Goal: Task Accomplishment & Management: Manage account settings

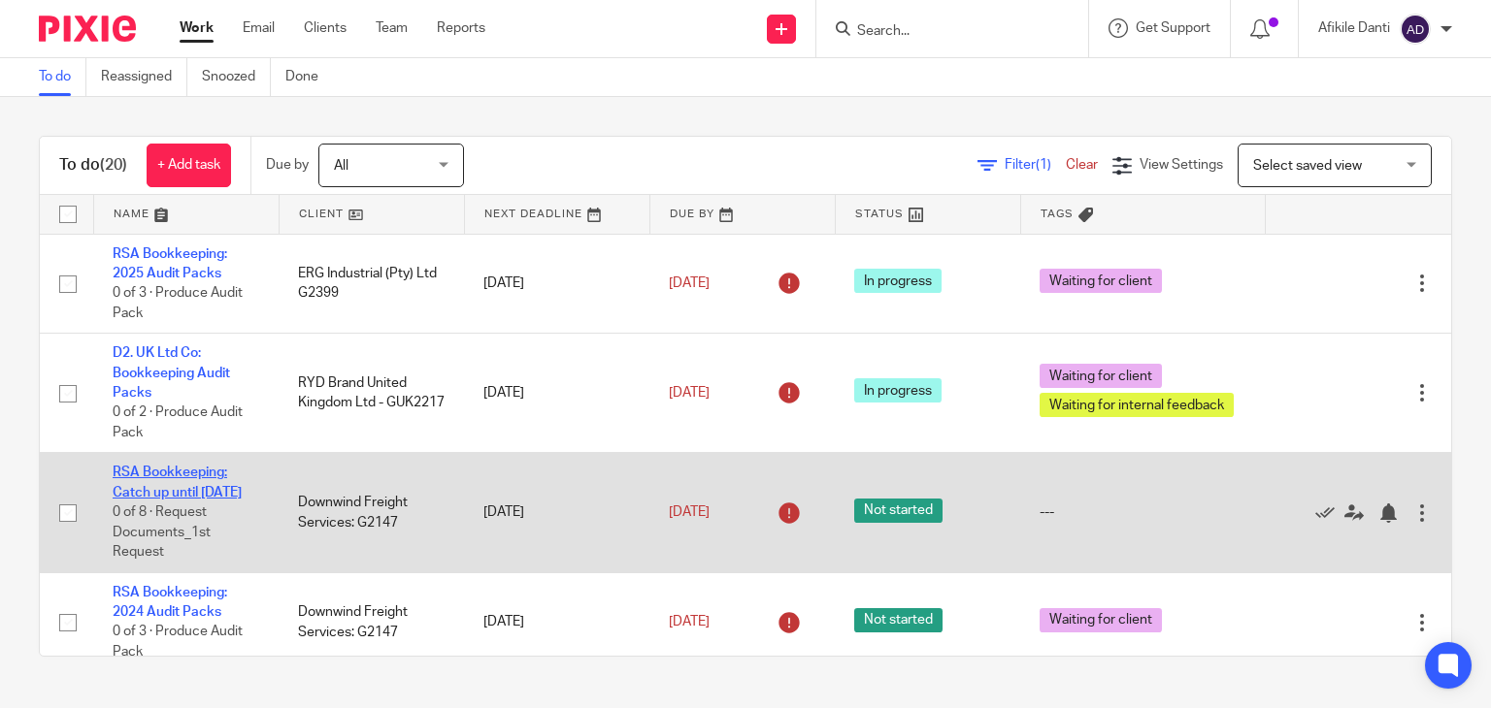
click at [142, 490] on link "RSA Bookkeeping: Catch up until [DATE]" at bounding box center [177, 482] width 129 height 33
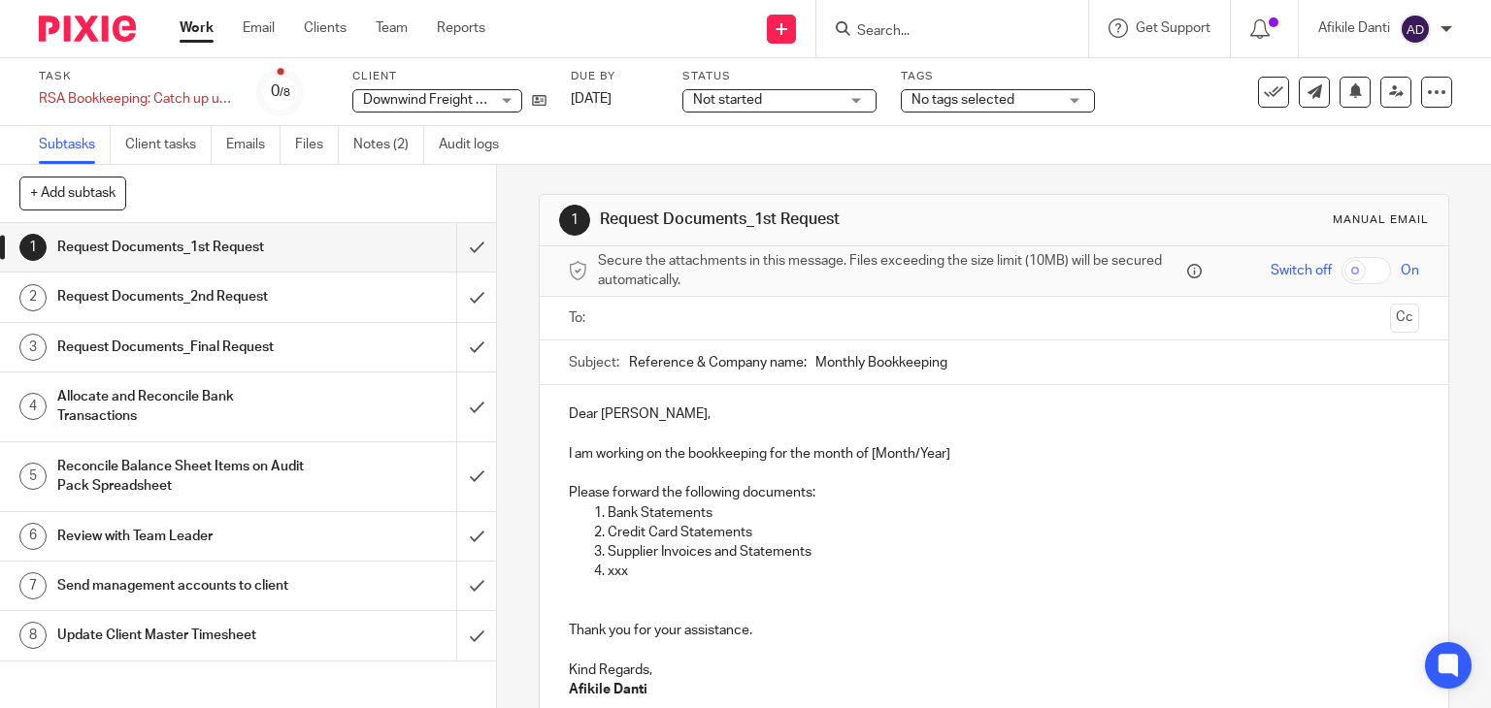
click at [776, 106] on span "Not started" at bounding box center [766, 100] width 146 height 20
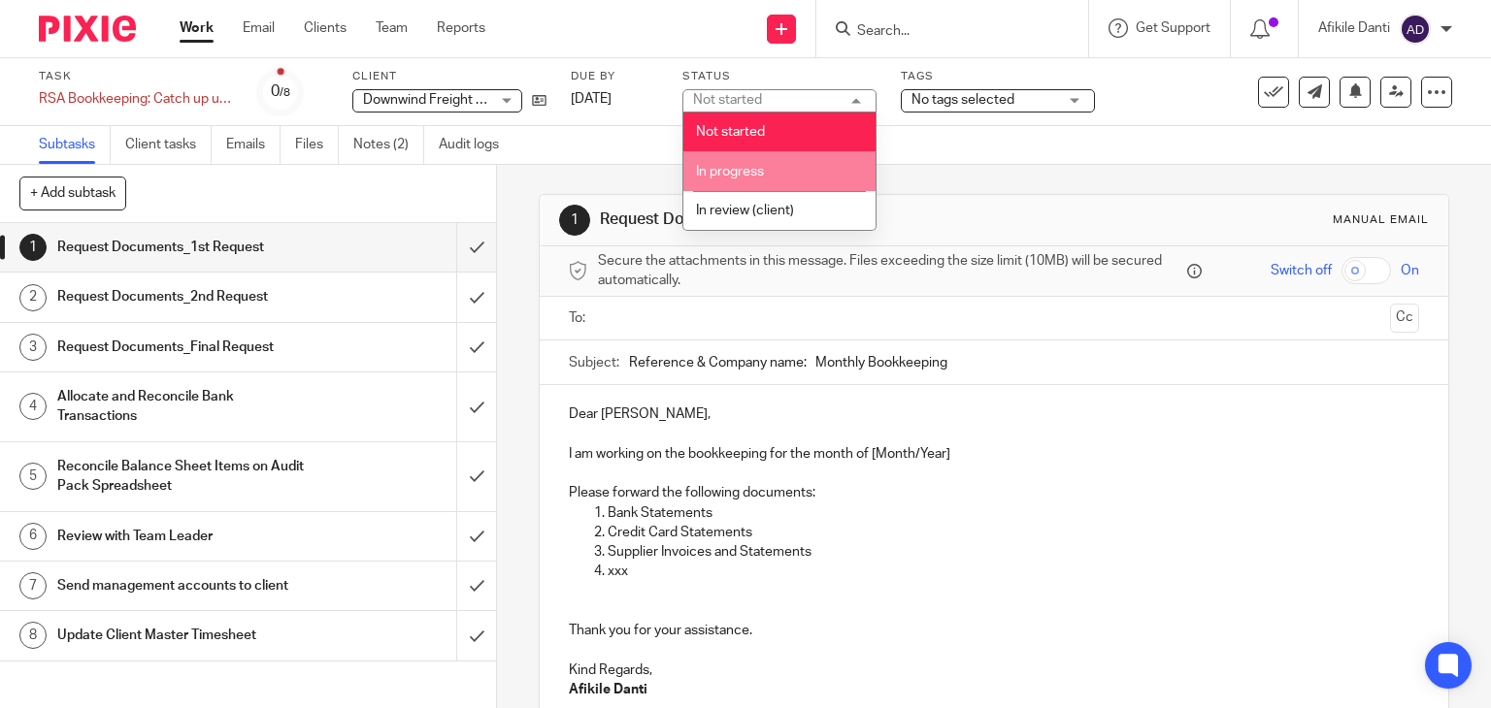
click at [766, 165] on li "In progress" at bounding box center [779, 171] width 192 height 40
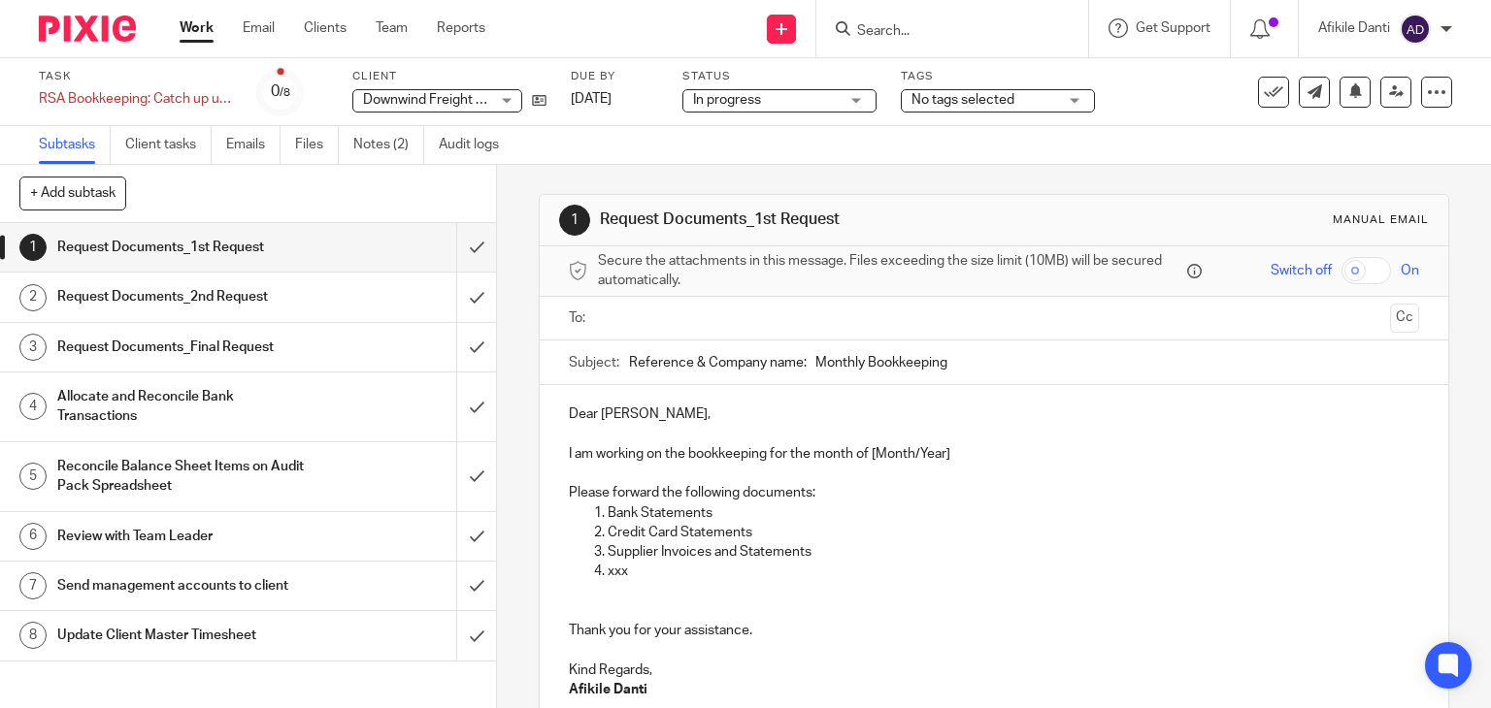
click at [815, 104] on span "In progress" at bounding box center [766, 100] width 146 height 20
click at [458, 251] on input "submit" at bounding box center [248, 247] width 496 height 49
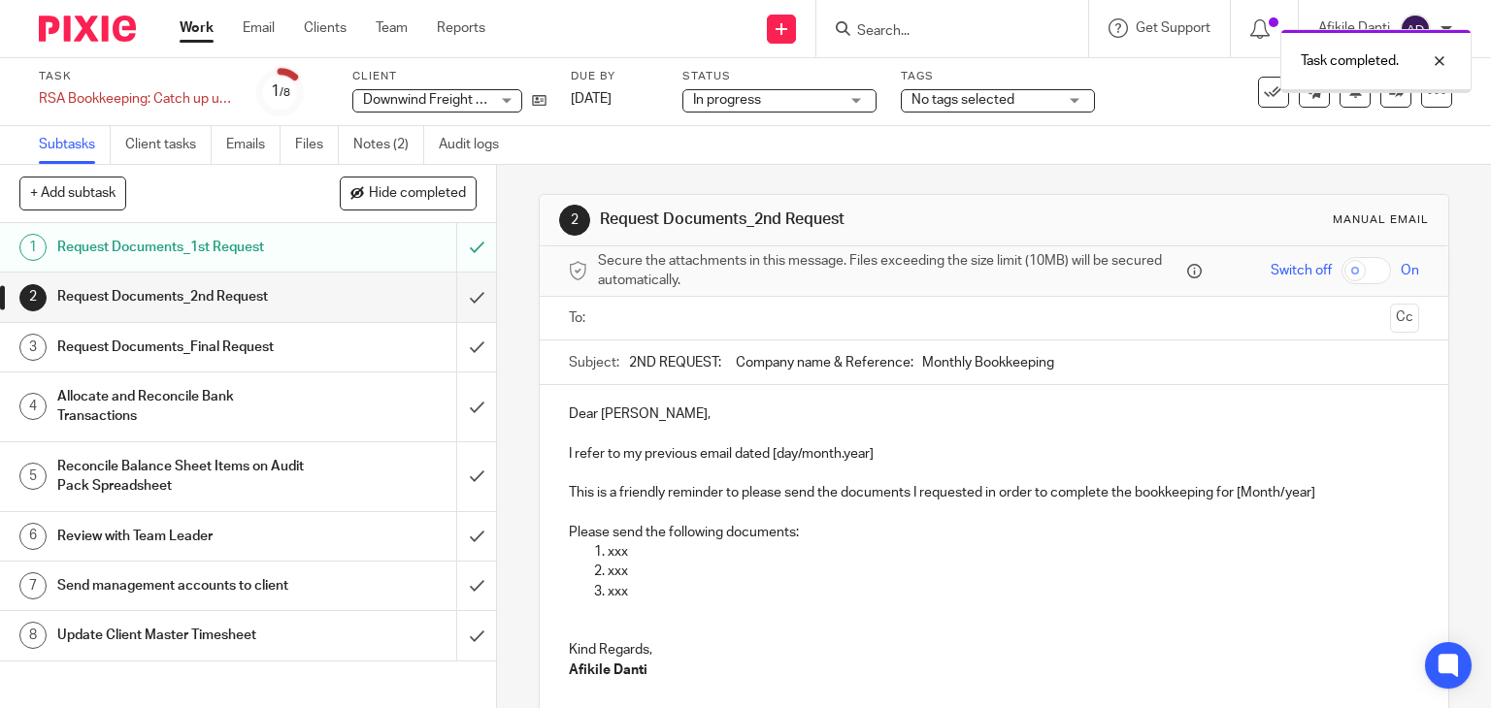
click at [462, 296] on input "submit" at bounding box center [248, 297] width 496 height 49
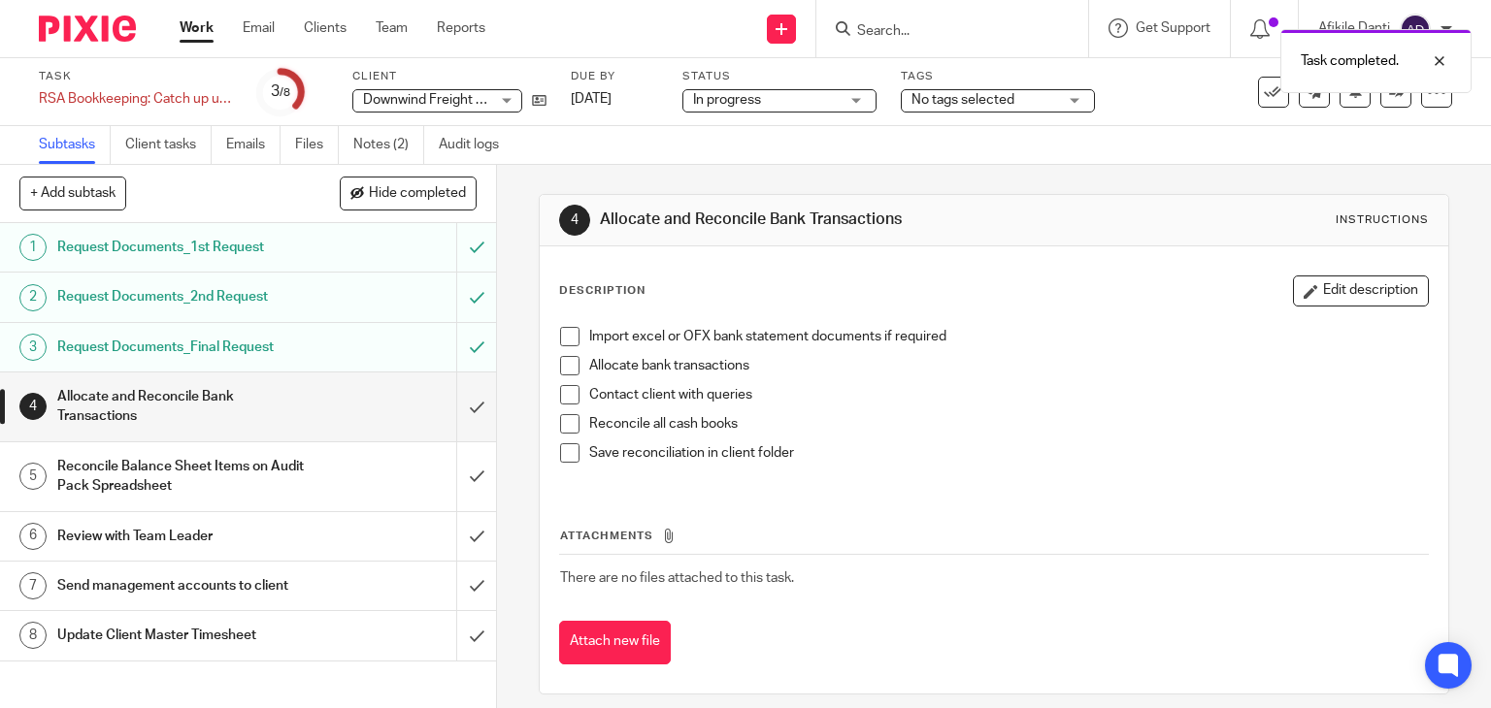
click at [1003, 104] on span "No tags selected" at bounding box center [962, 100] width 103 height 14
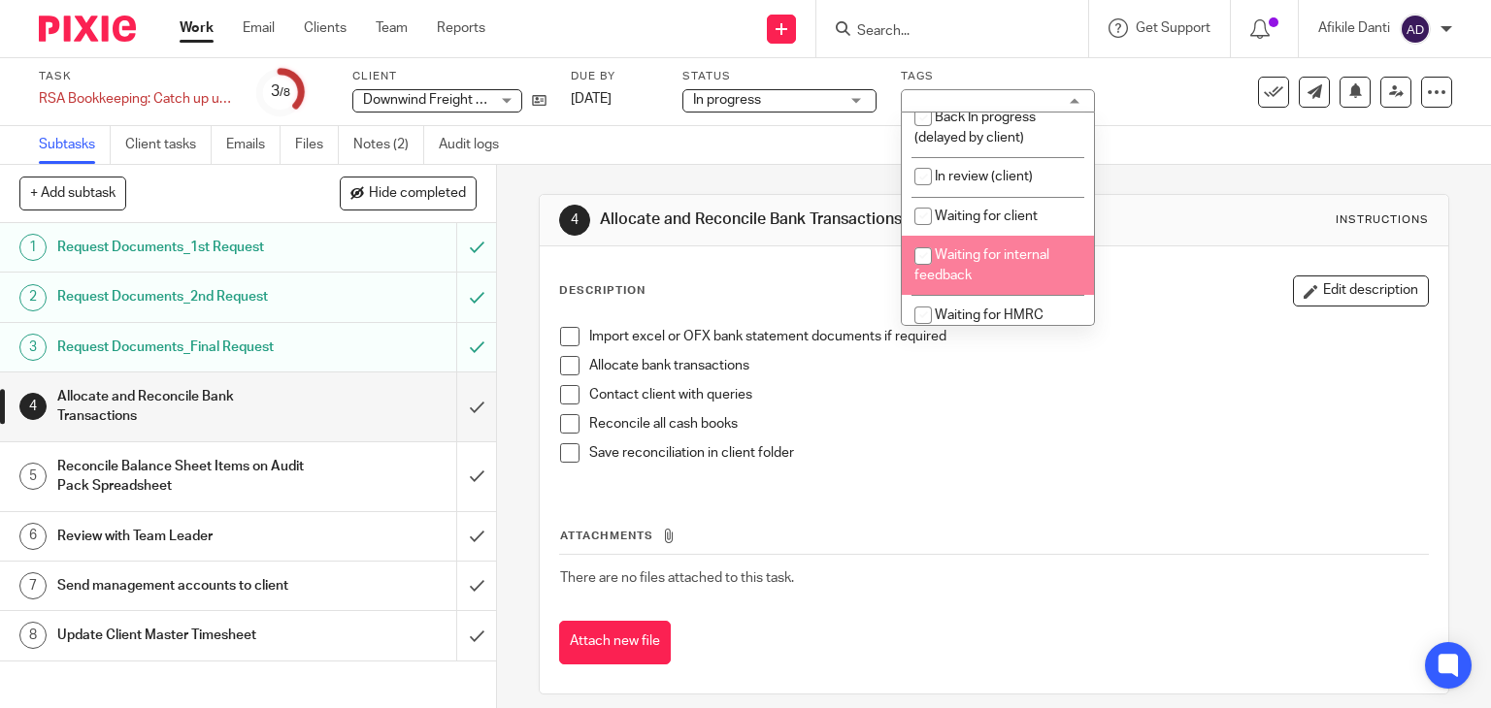
scroll to position [60, 0]
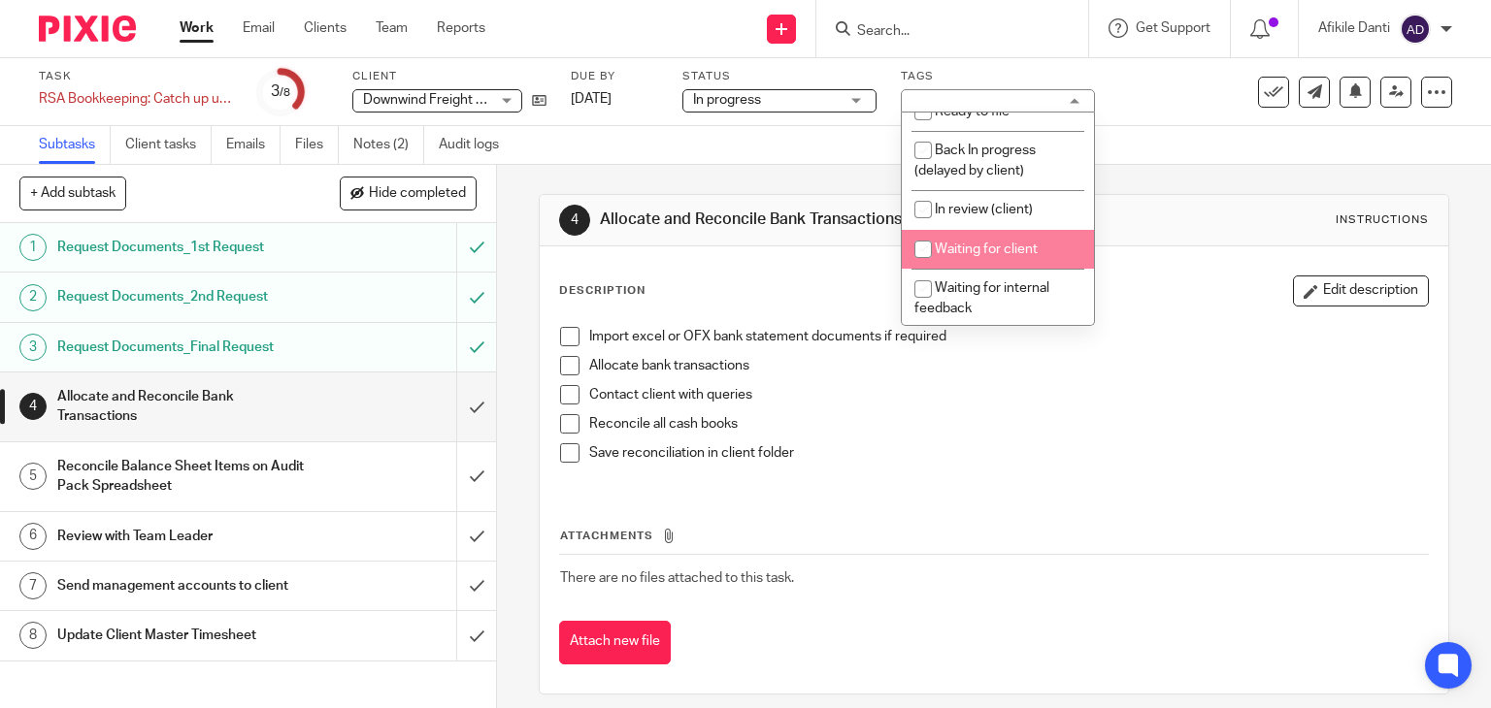
click at [992, 256] on span "Waiting for client" at bounding box center [986, 250] width 103 height 14
checkbox input "true"
click at [694, 133] on div "Subtasks Client tasks Emails Files Notes (2) Audit logs" at bounding box center [745, 145] width 1491 height 39
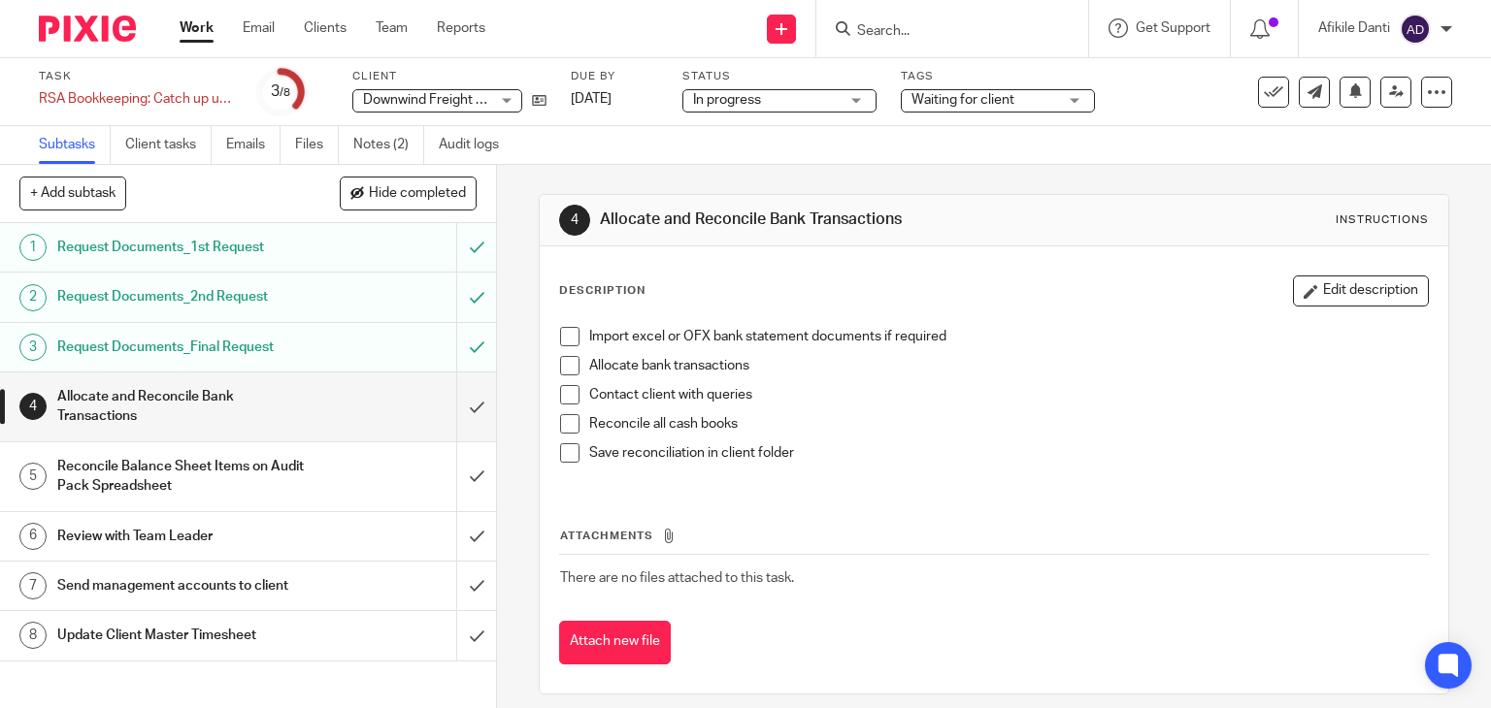
click at [191, 20] on link "Work" at bounding box center [197, 27] width 34 height 19
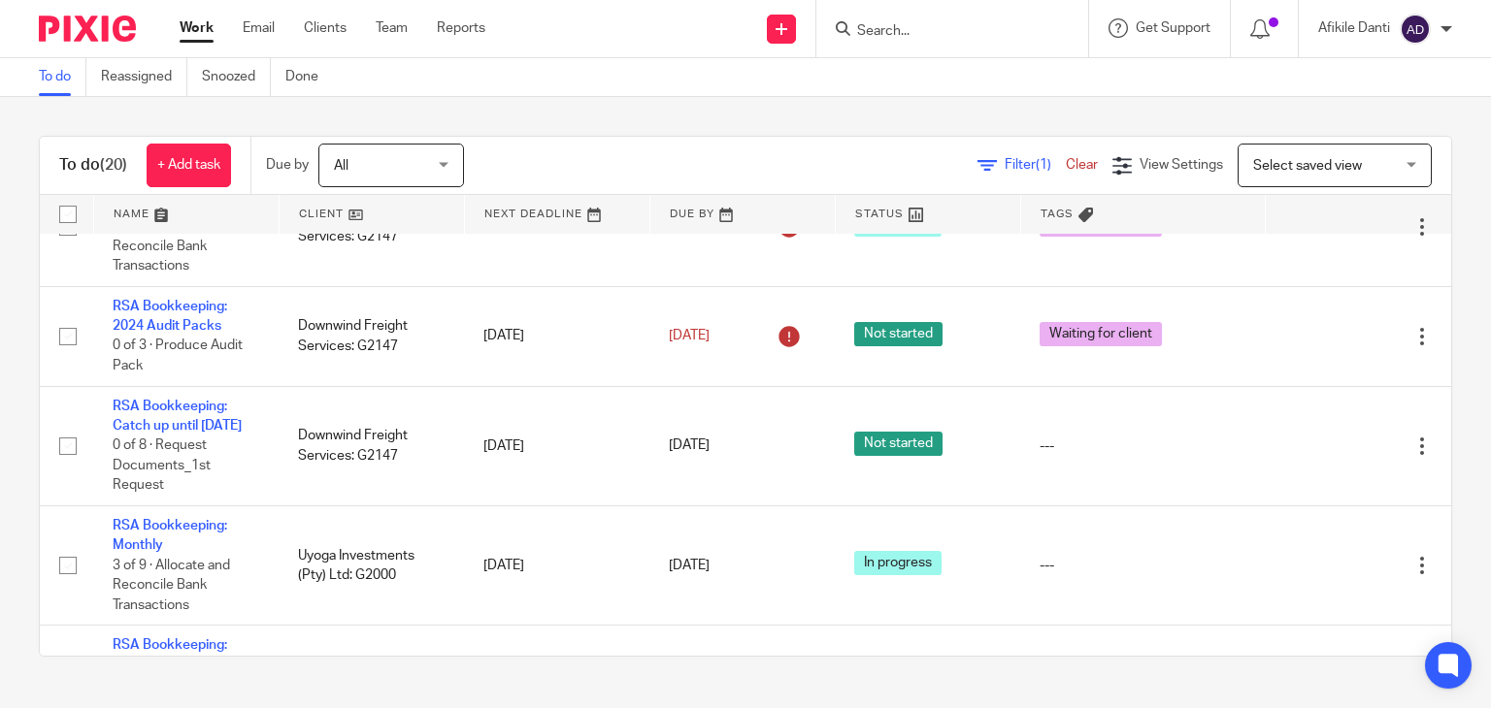
scroll to position [291, 0]
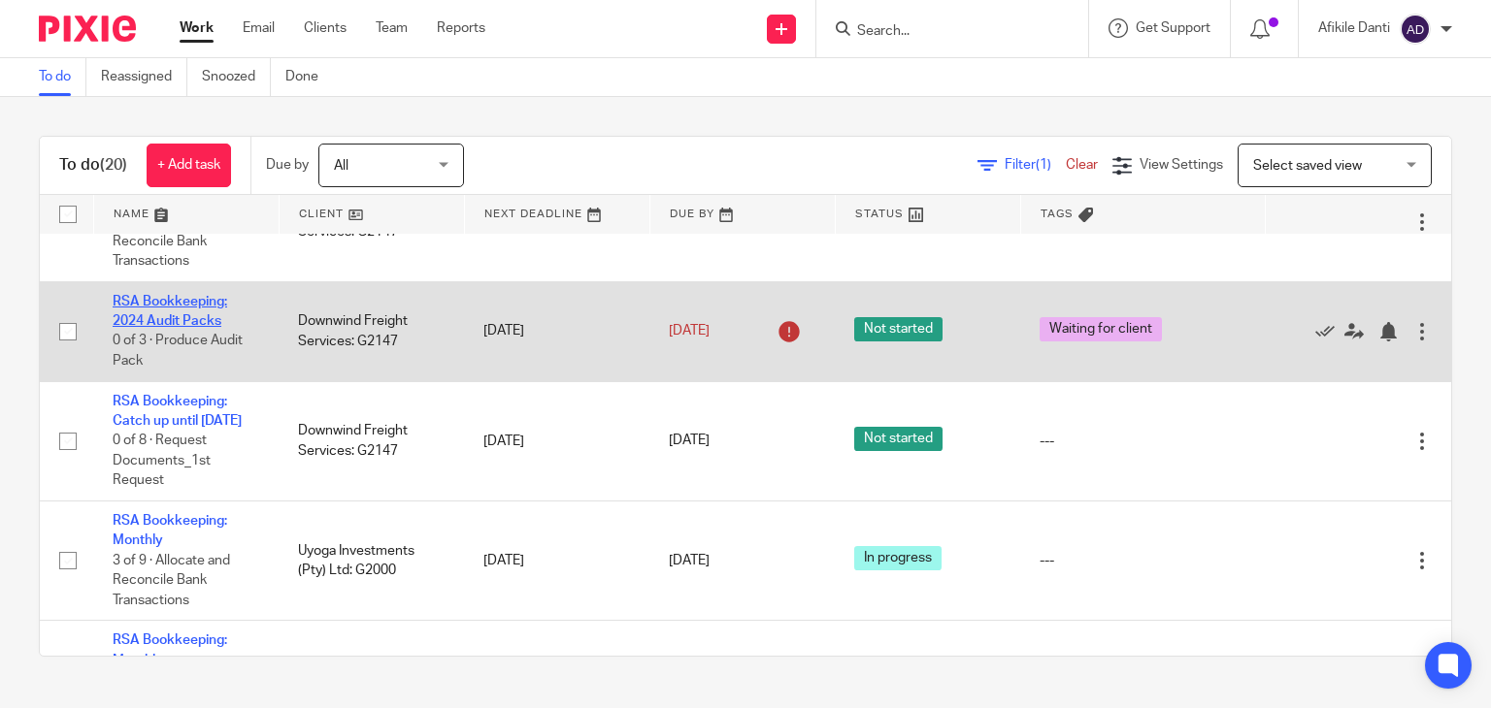
click at [206, 328] on link "RSA Bookkeeping: 2024 Audit Packs" at bounding box center [170, 311] width 115 height 33
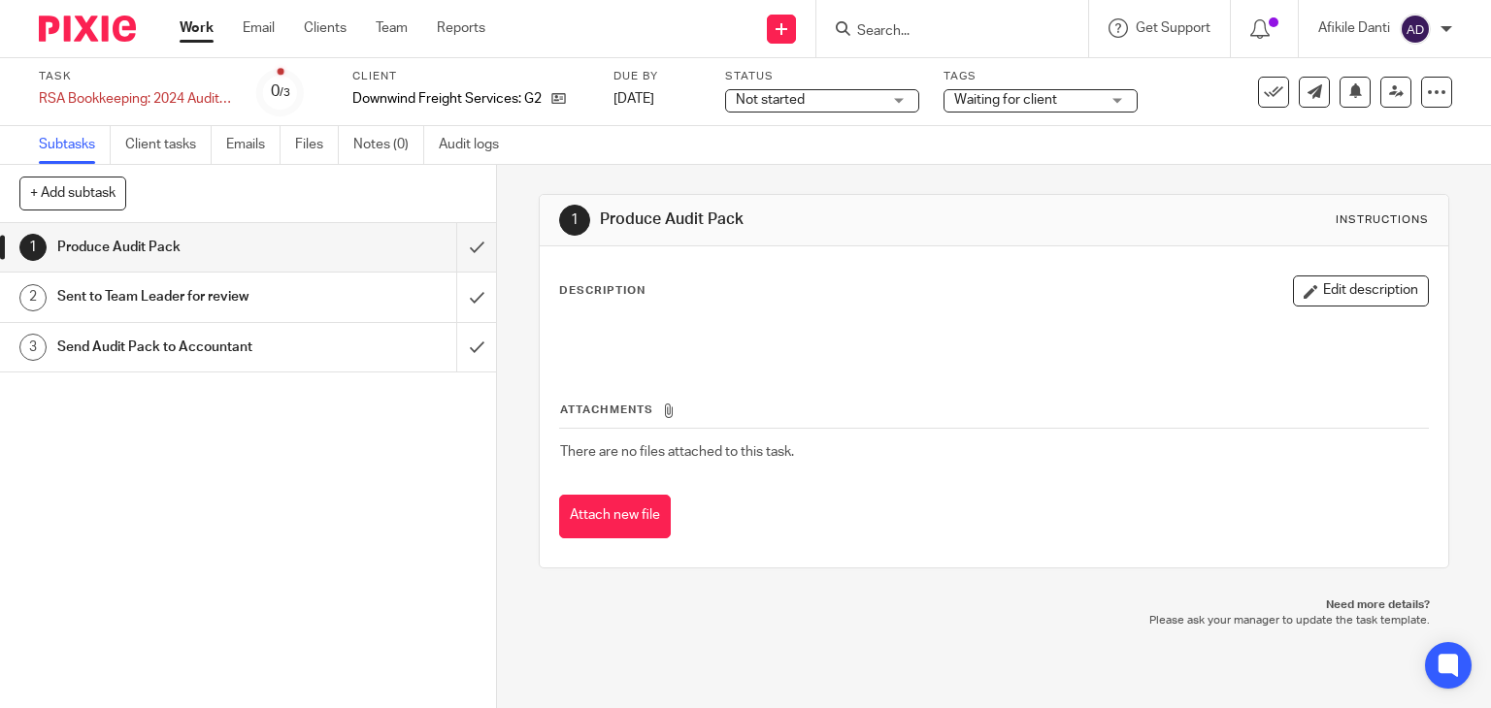
click at [193, 37] on link "Work" at bounding box center [197, 27] width 34 height 19
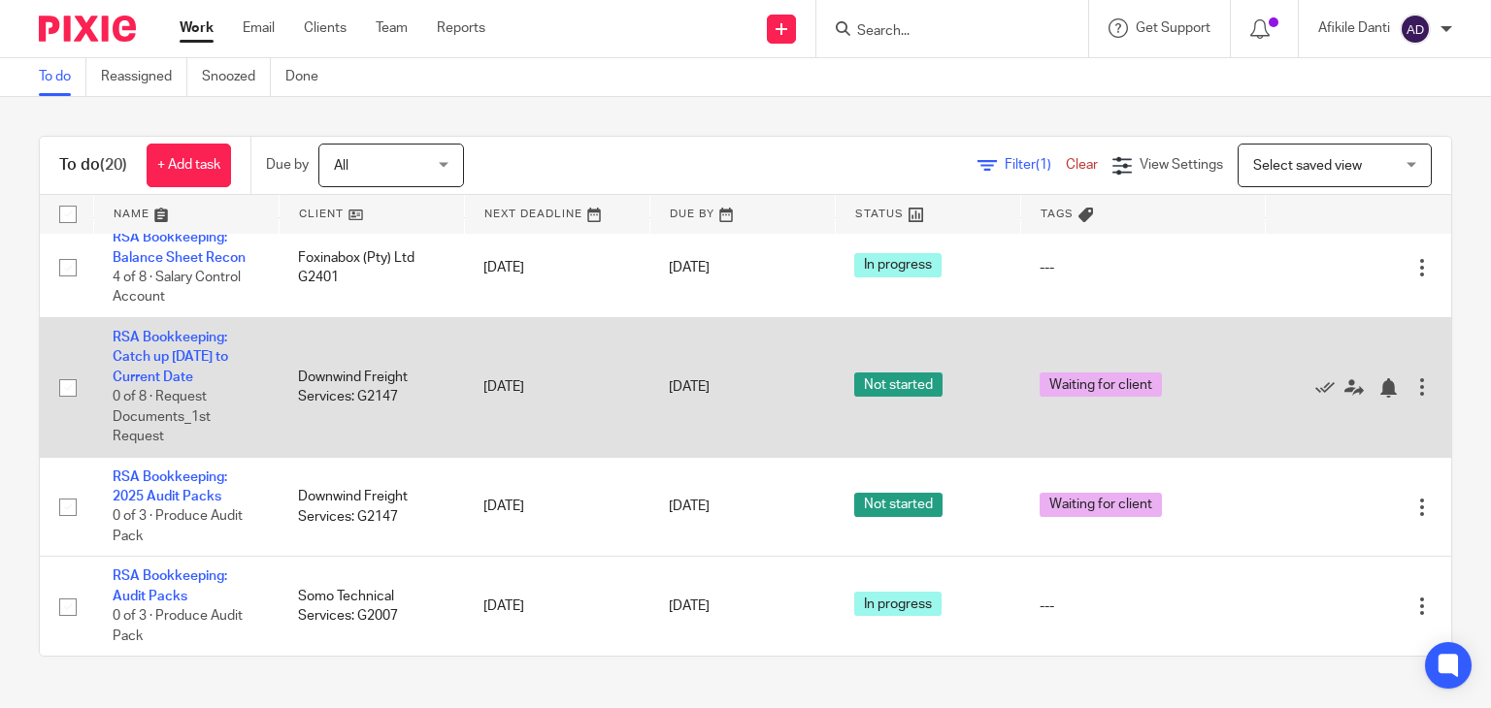
scroll to position [1989, 0]
